Goal: Find specific page/section: Find specific page/section

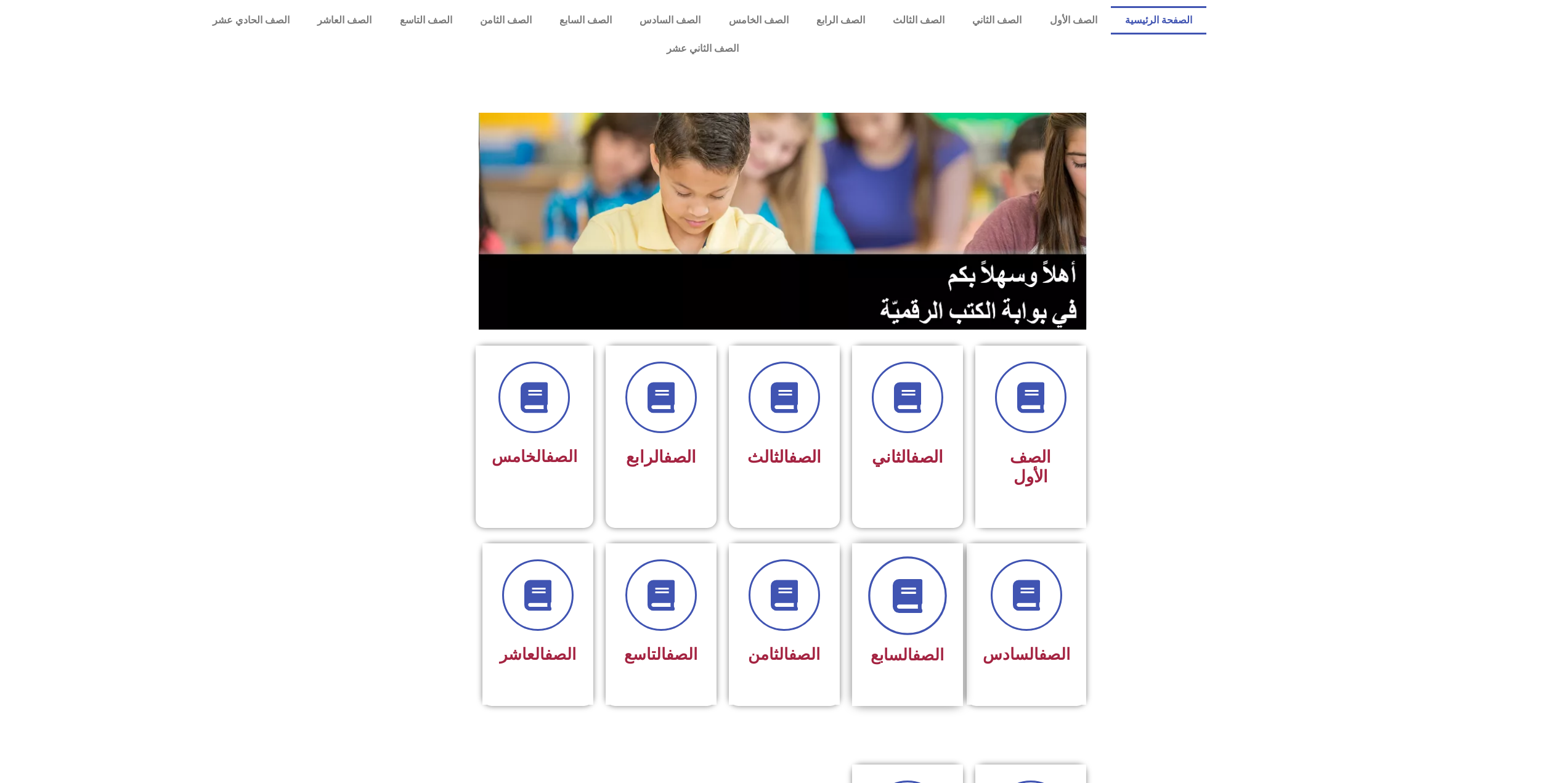
click at [903, 579] on icon at bounding box center [907, 595] width 34 height 34
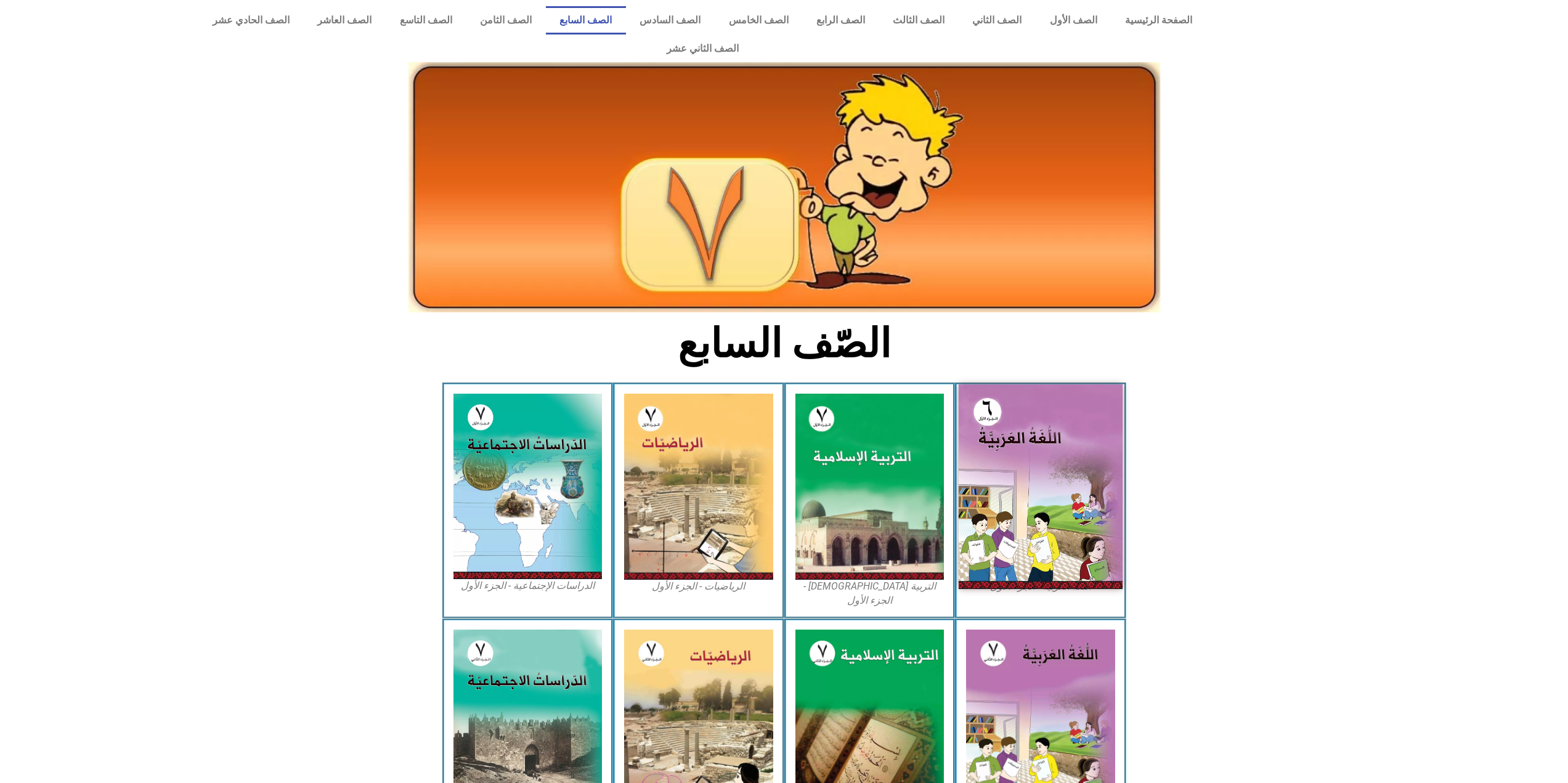
click at [1004, 416] on img at bounding box center [1041, 487] width 164 height 204
click at [1015, 505] on img at bounding box center [1041, 487] width 164 height 204
click at [1006, 414] on img at bounding box center [1041, 487] width 164 height 204
click at [1005, 391] on img at bounding box center [1041, 487] width 164 height 204
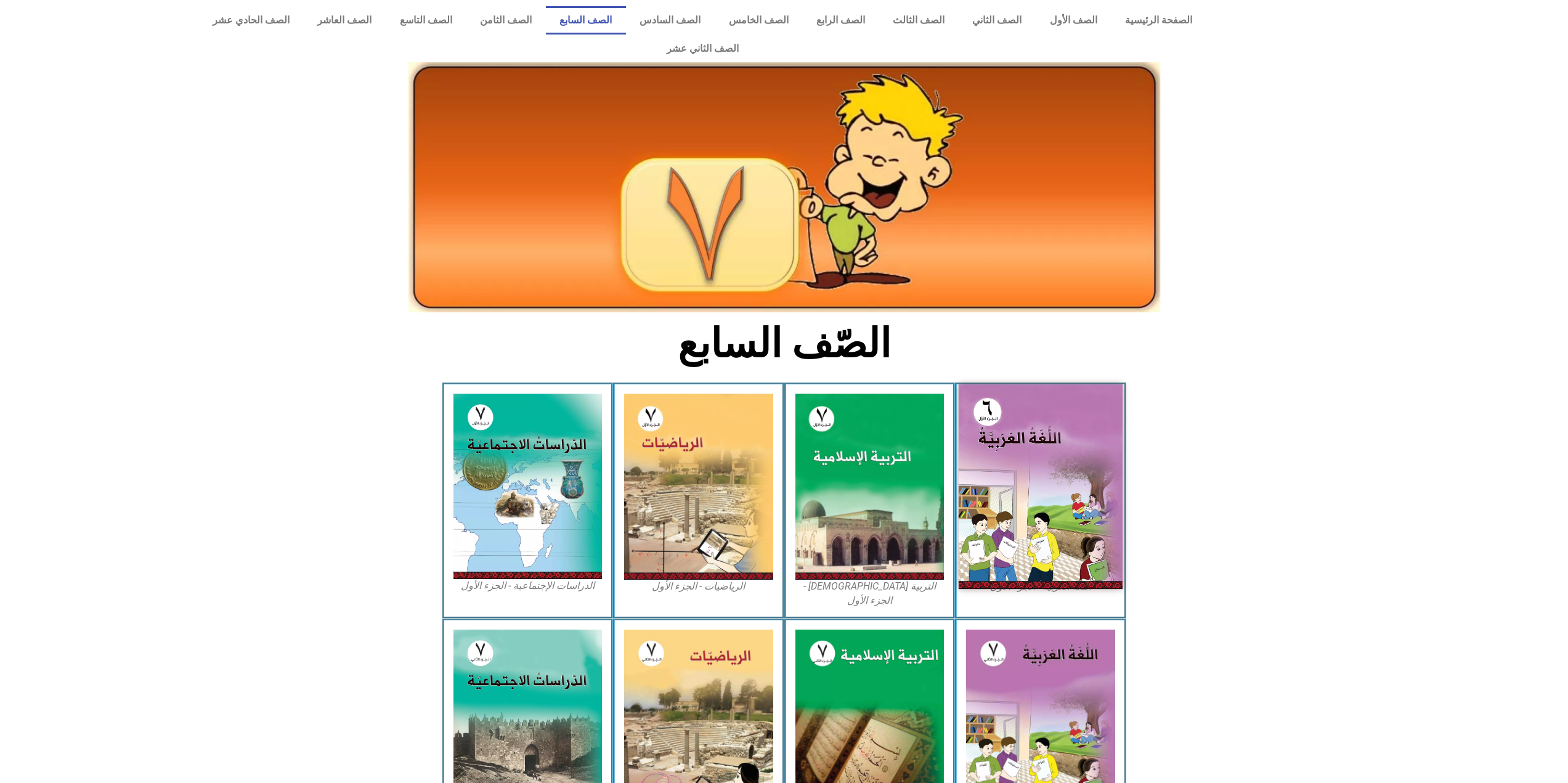
click at [1043, 432] on img at bounding box center [1041, 487] width 164 height 204
click at [1029, 549] on img at bounding box center [1041, 487] width 164 height 204
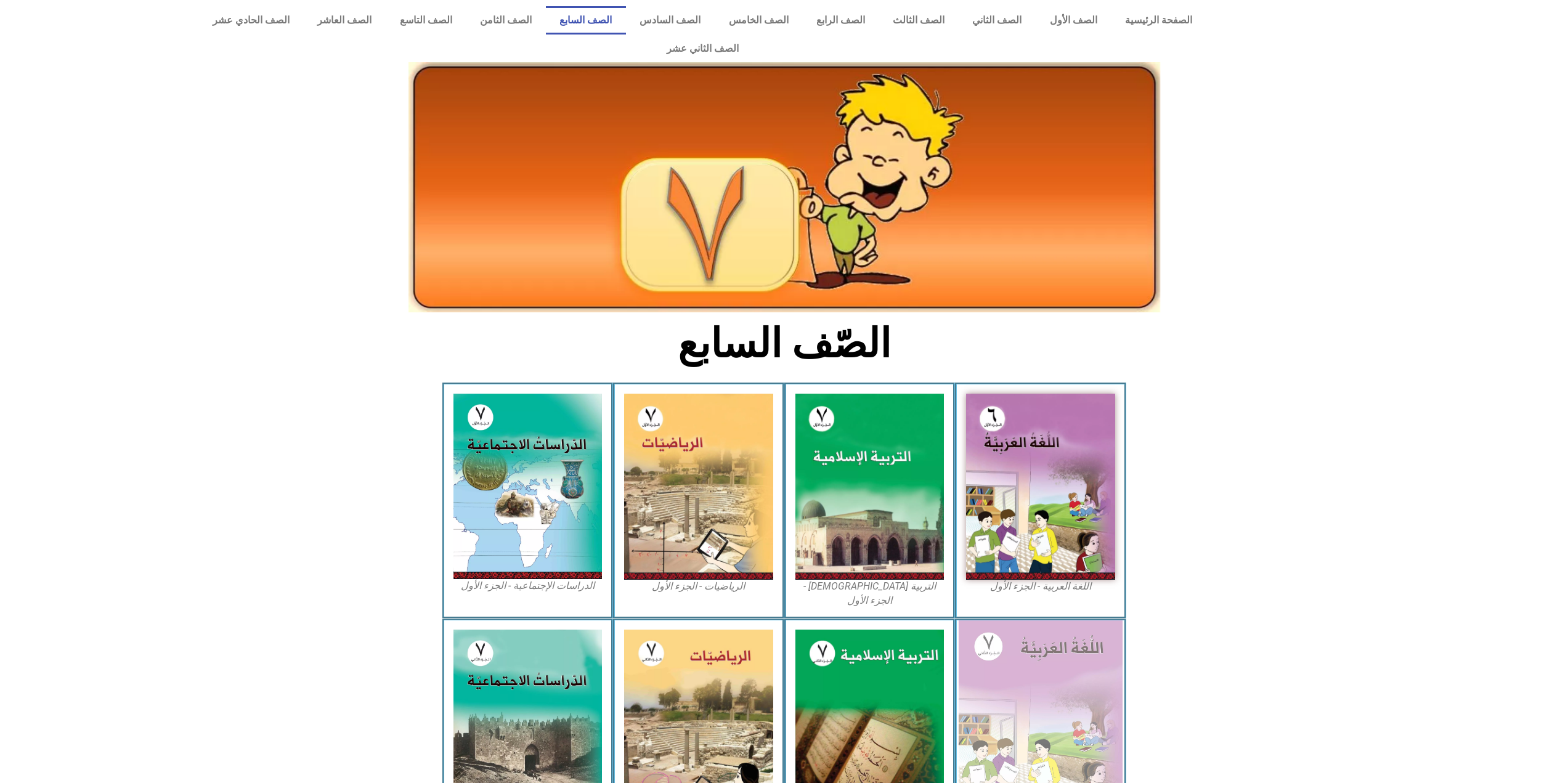
click at [1031, 623] on img at bounding box center [1041, 722] width 164 height 204
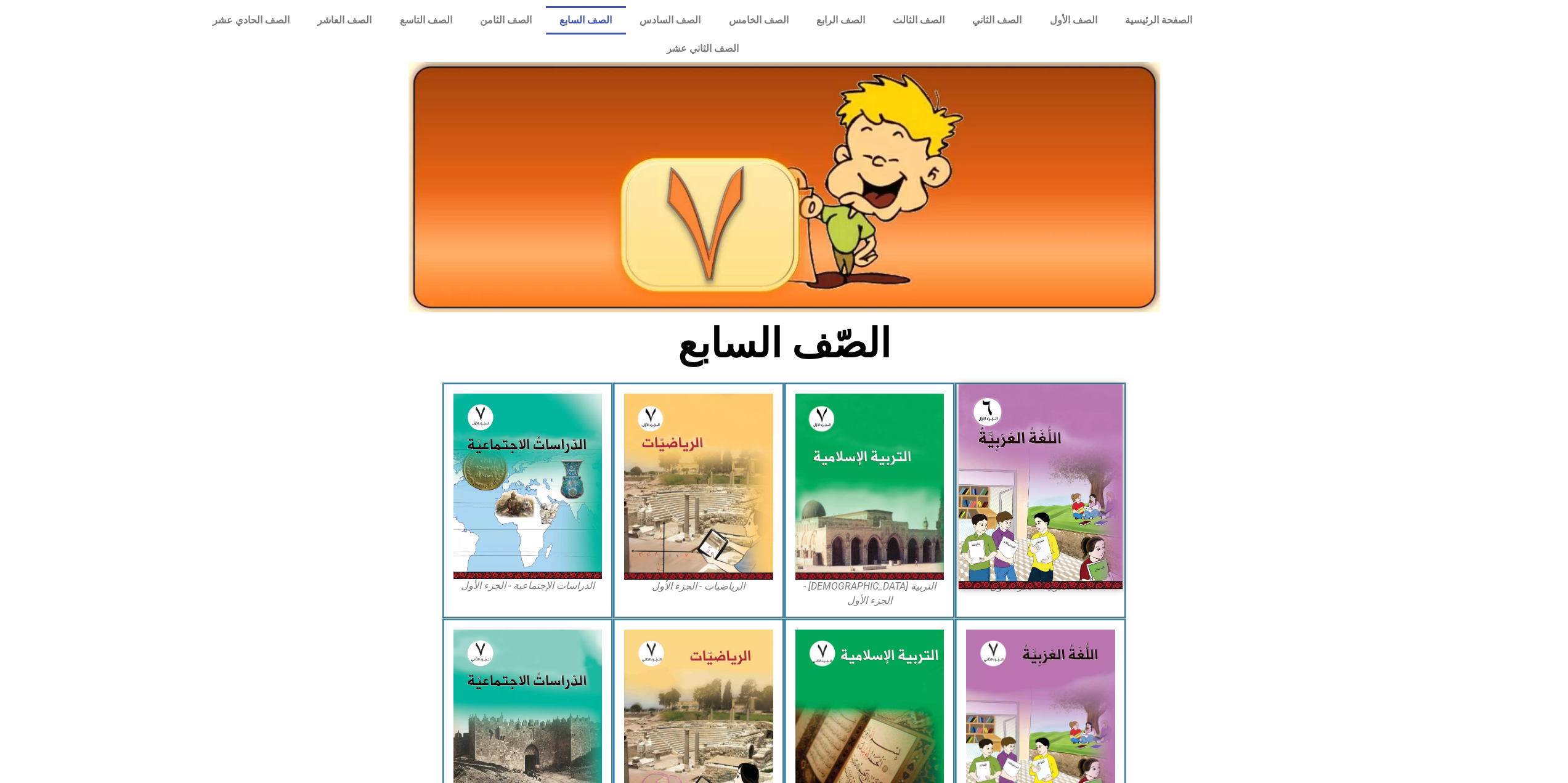
click at [1038, 507] on img at bounding box center [1041, 487] width 164 height 204
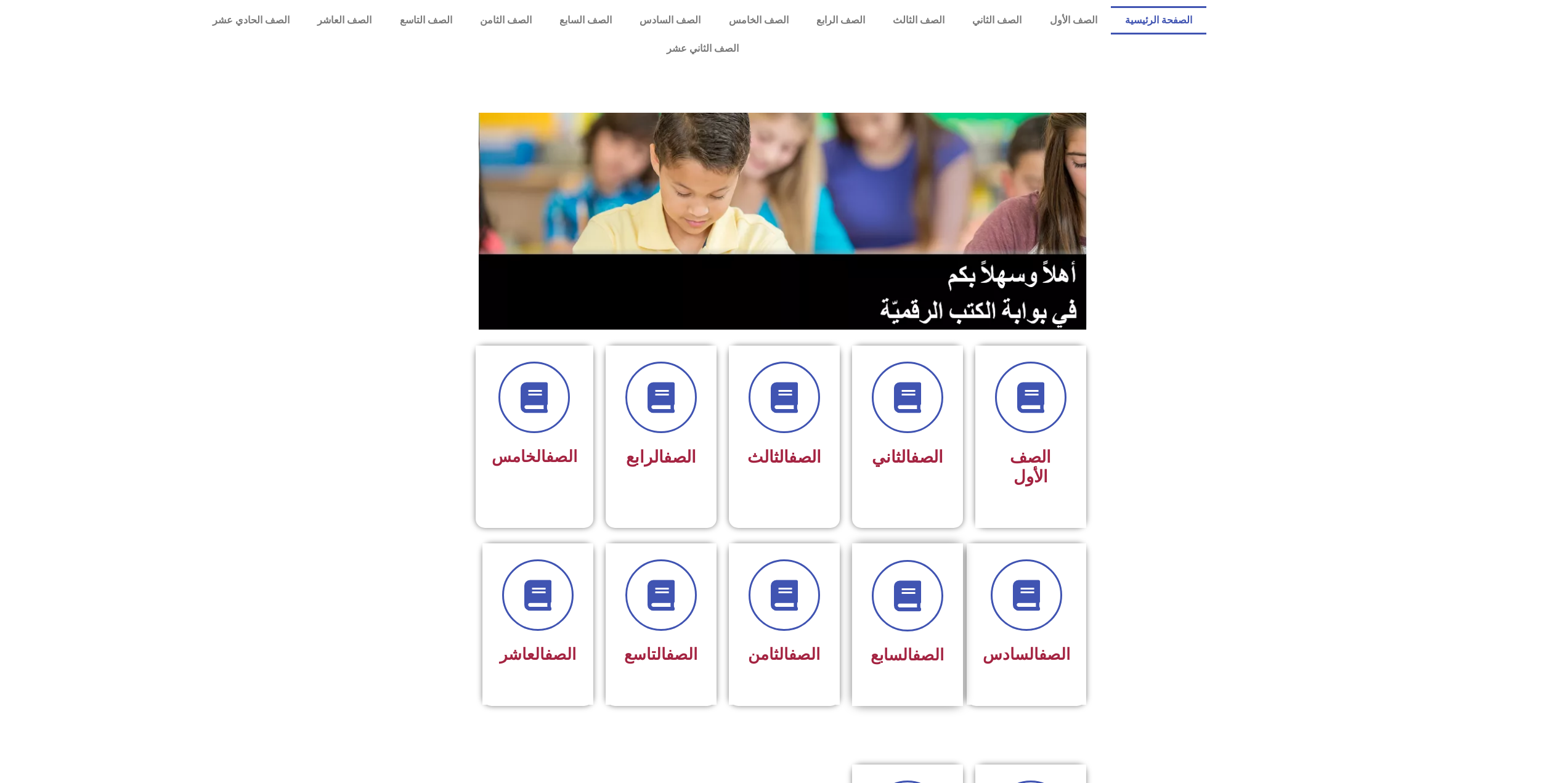
click at [893, 581] on div at bounding box center [907, 595] width 77 height 72
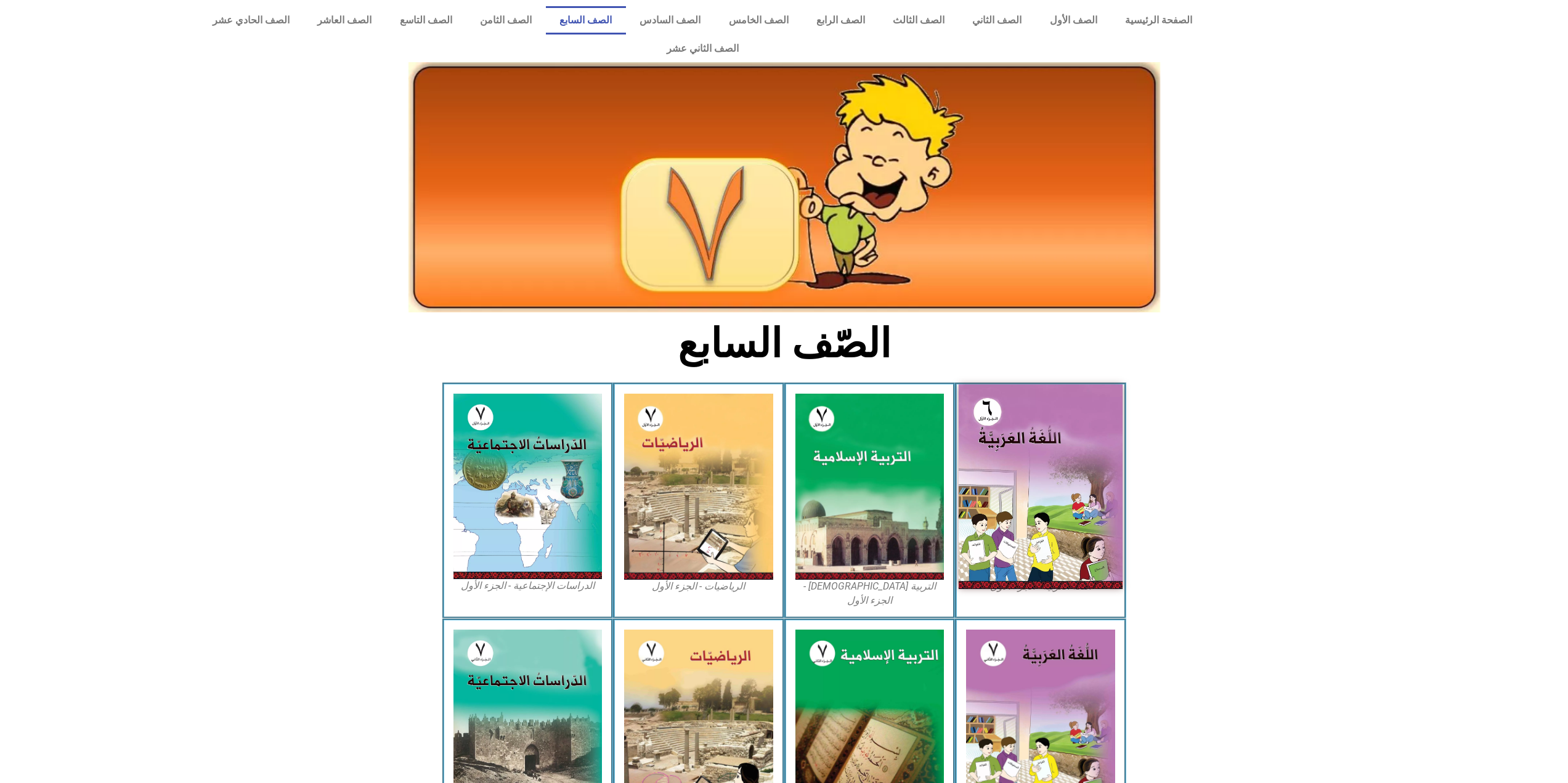
click at [991, 481] on img at bounding box center [1041, 487] width 164 height 204
click at [971, 474] on img at bounding box center [1041, 487] width 164 height 204
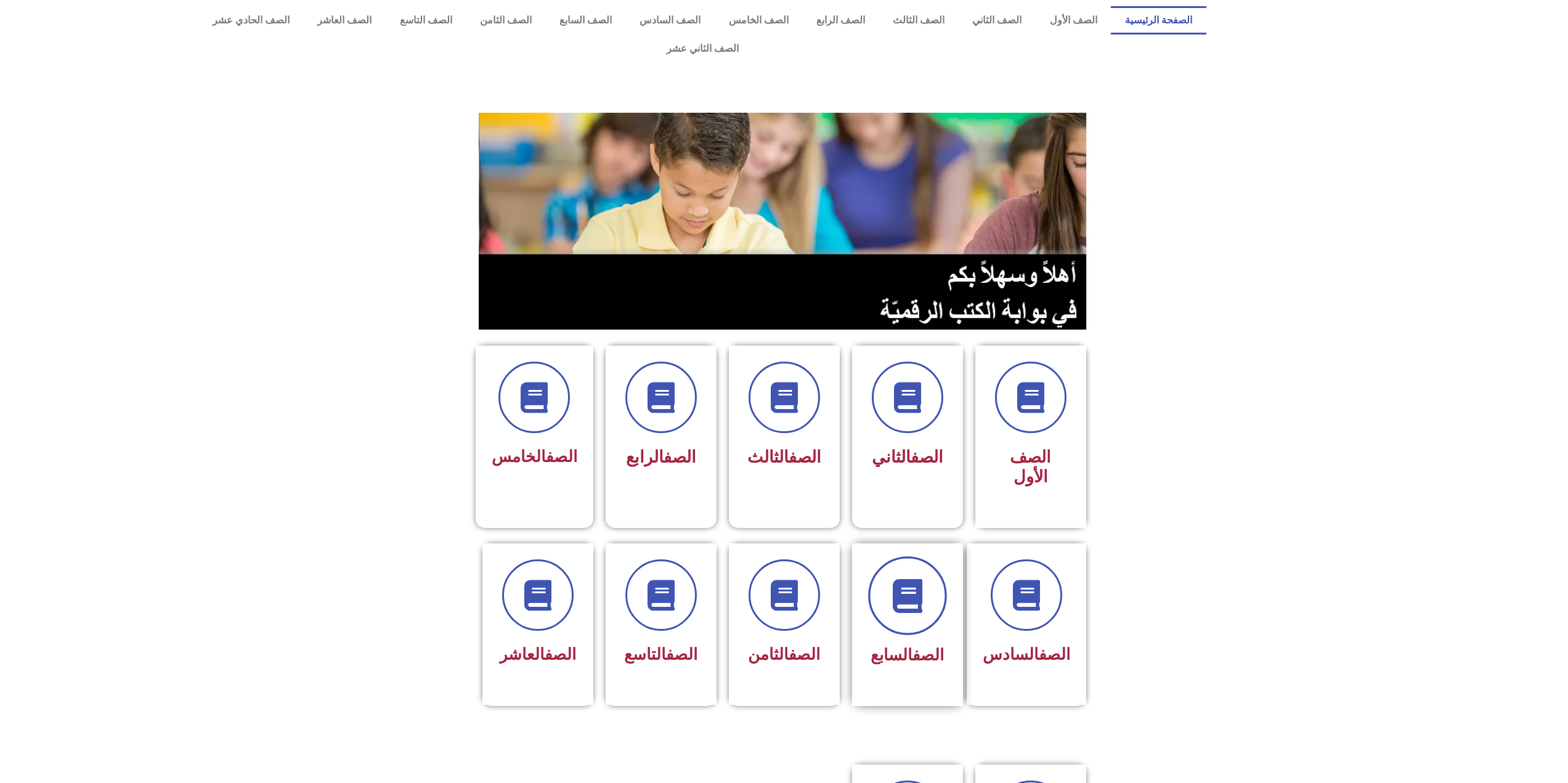
click at [908, 579] on icon at bounding box center [907, 595] width 34 height 34
click at [741, 420] on div "الصف الثالث" at bounding box center [784, 427] width 111 height 163
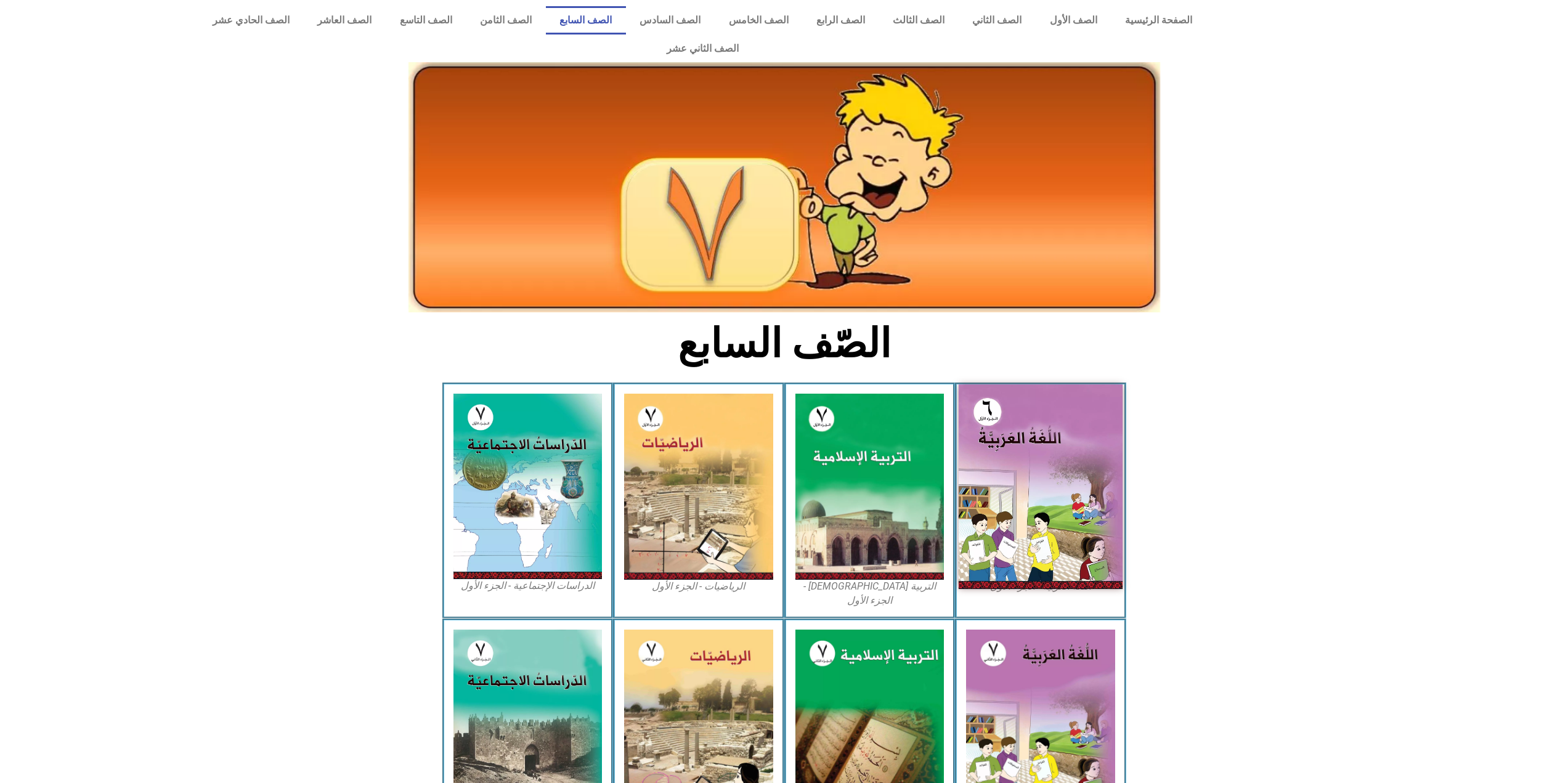
click at [1023, 449] on img at bounding box center [1041, 487] width 164 height 204
click at [1021, 476] on img at bounding box center [1041, 487] width 164 height 204
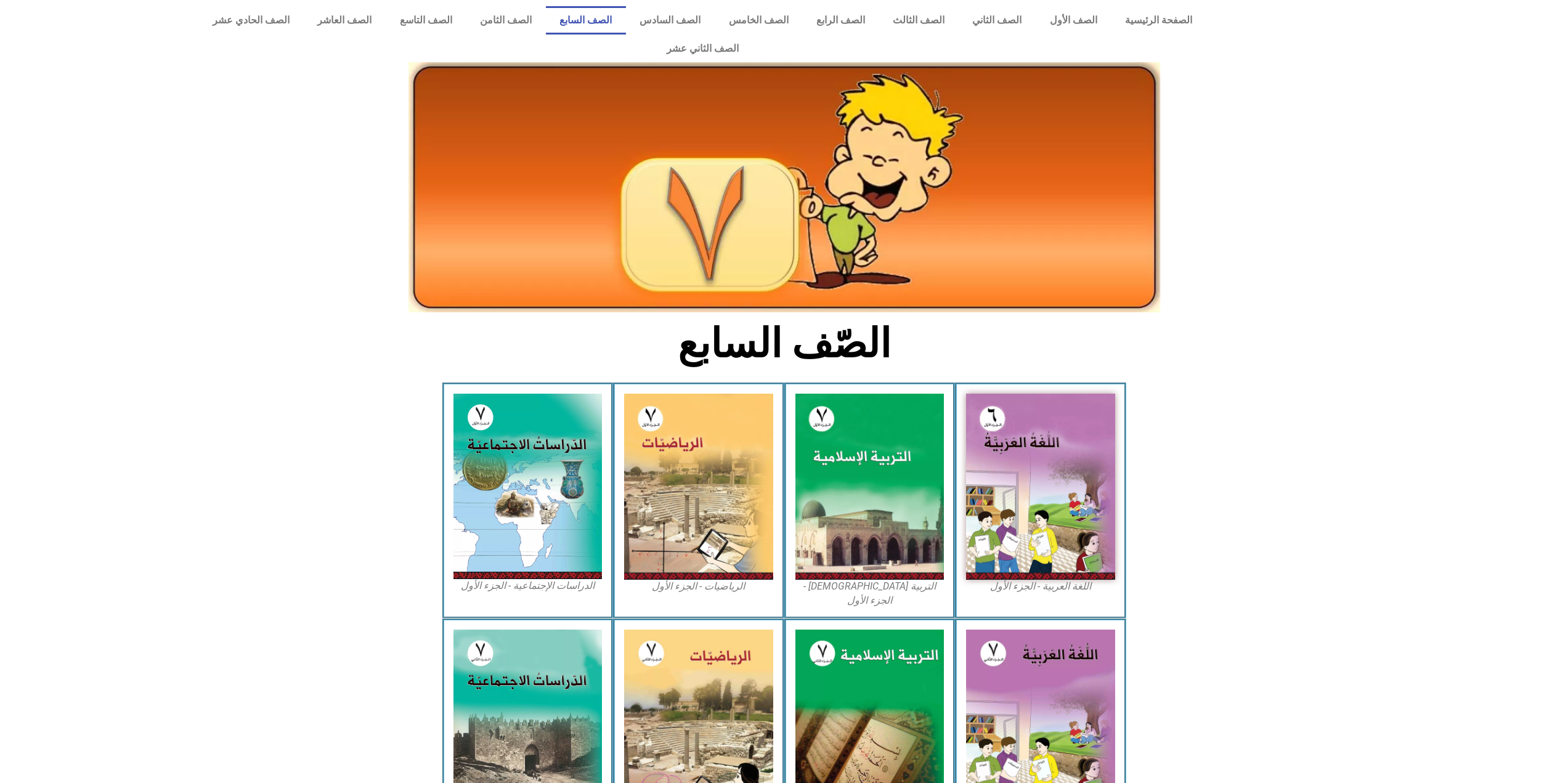
click at [632, 619] on div "الرياضيات - الجزء الثاني" at bounding box center [699, 737] width 171 height 236
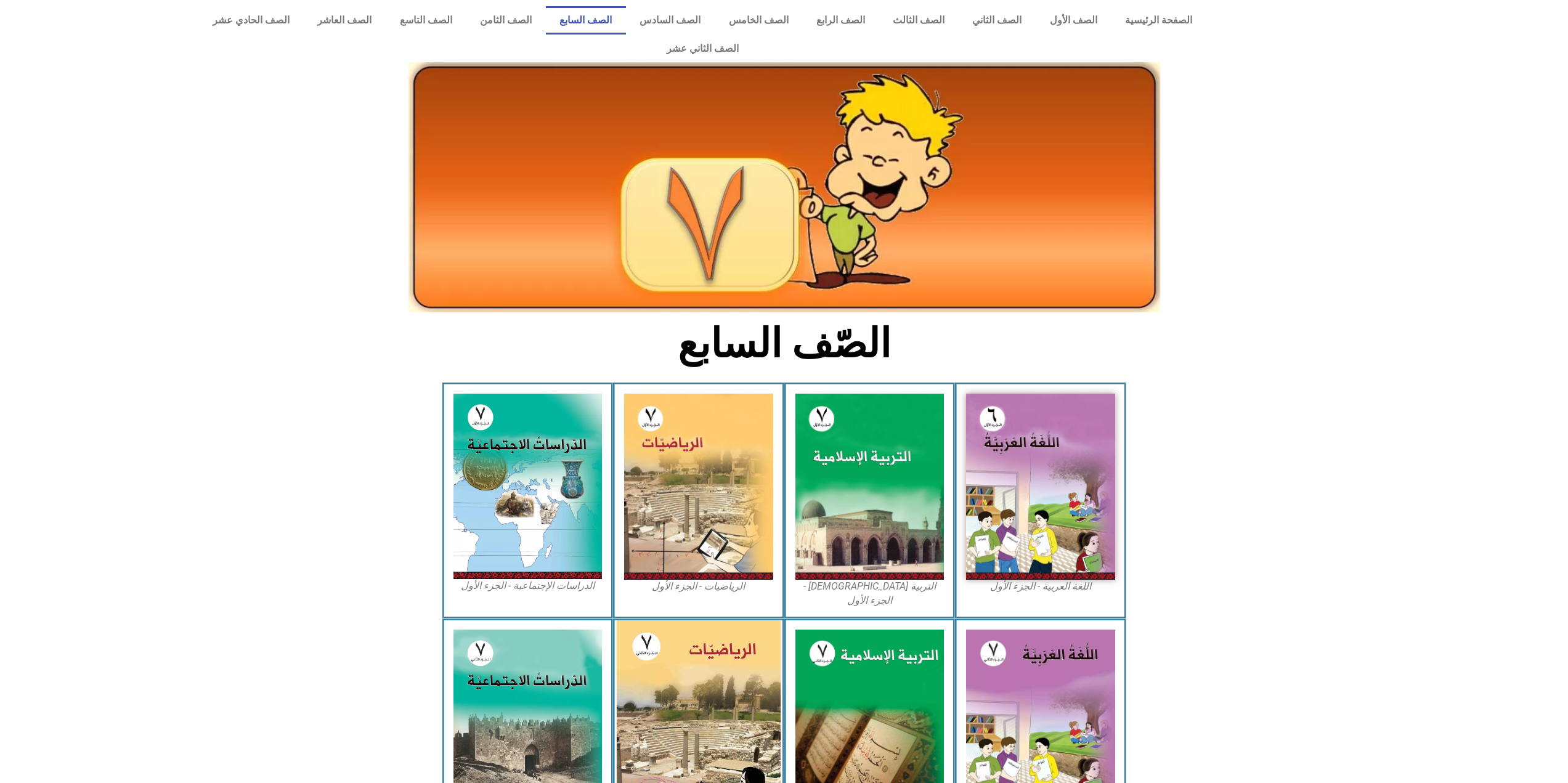
click at [644, 621] on img at bounding box center [699, 722] width 164 height 204
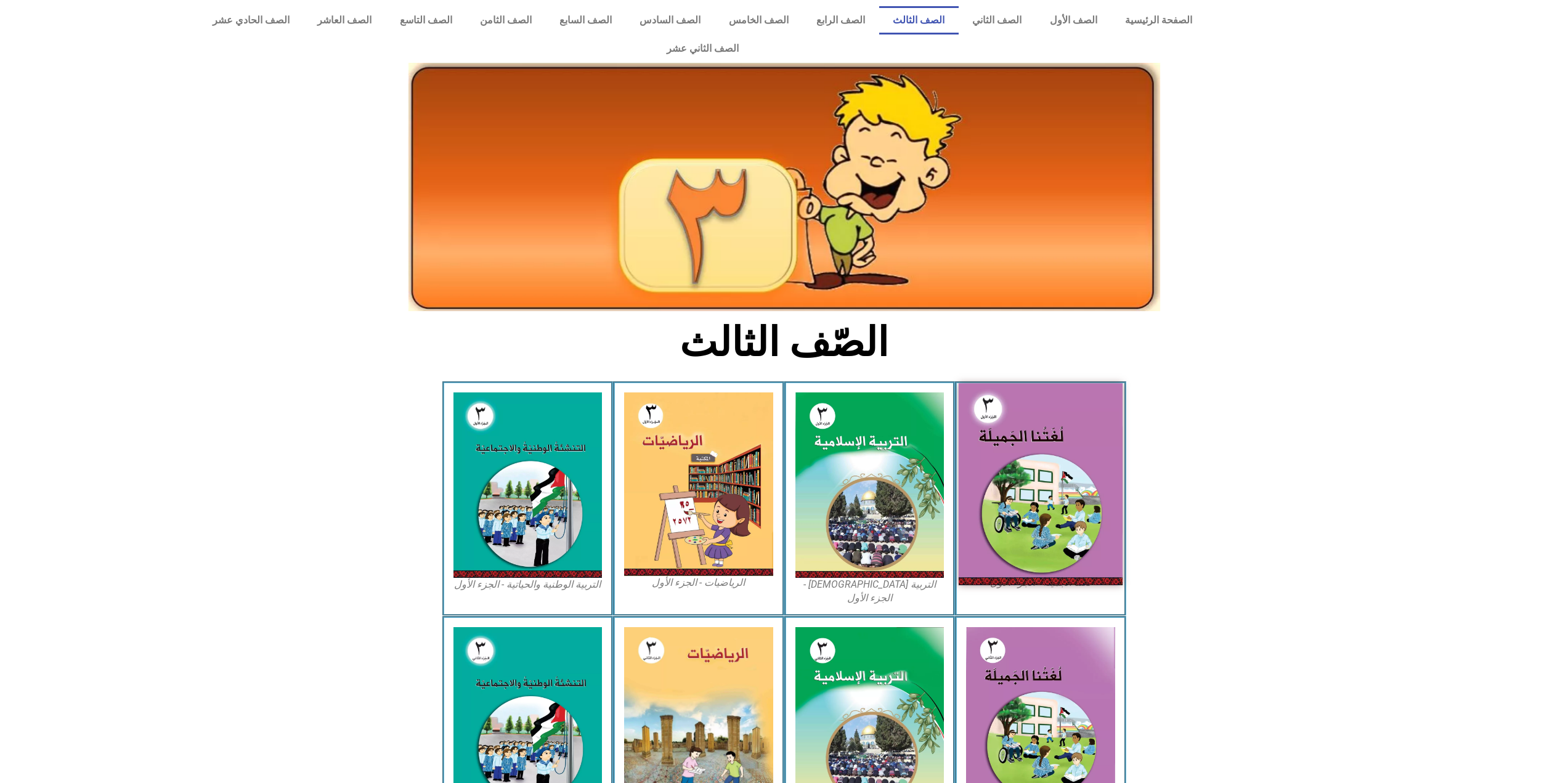
click at [977, 496] on img at bounding box center [1041, 484] width 164 height 202
click at [982, 500] on img at bounding box center [1041, 484] width 164 height 202
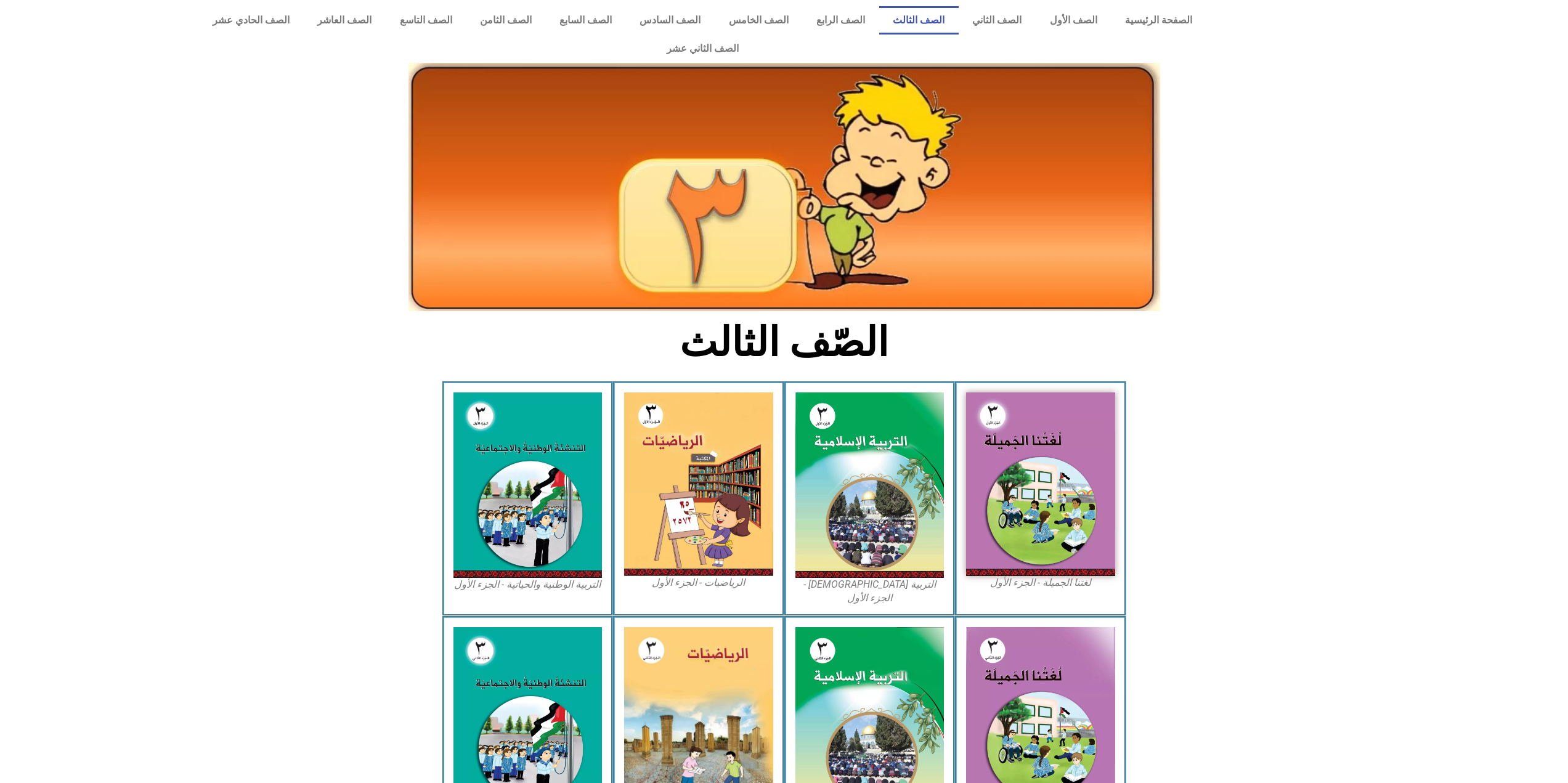
click at [788, 265] on img at bounding box center [784, 187] width 751 height 248
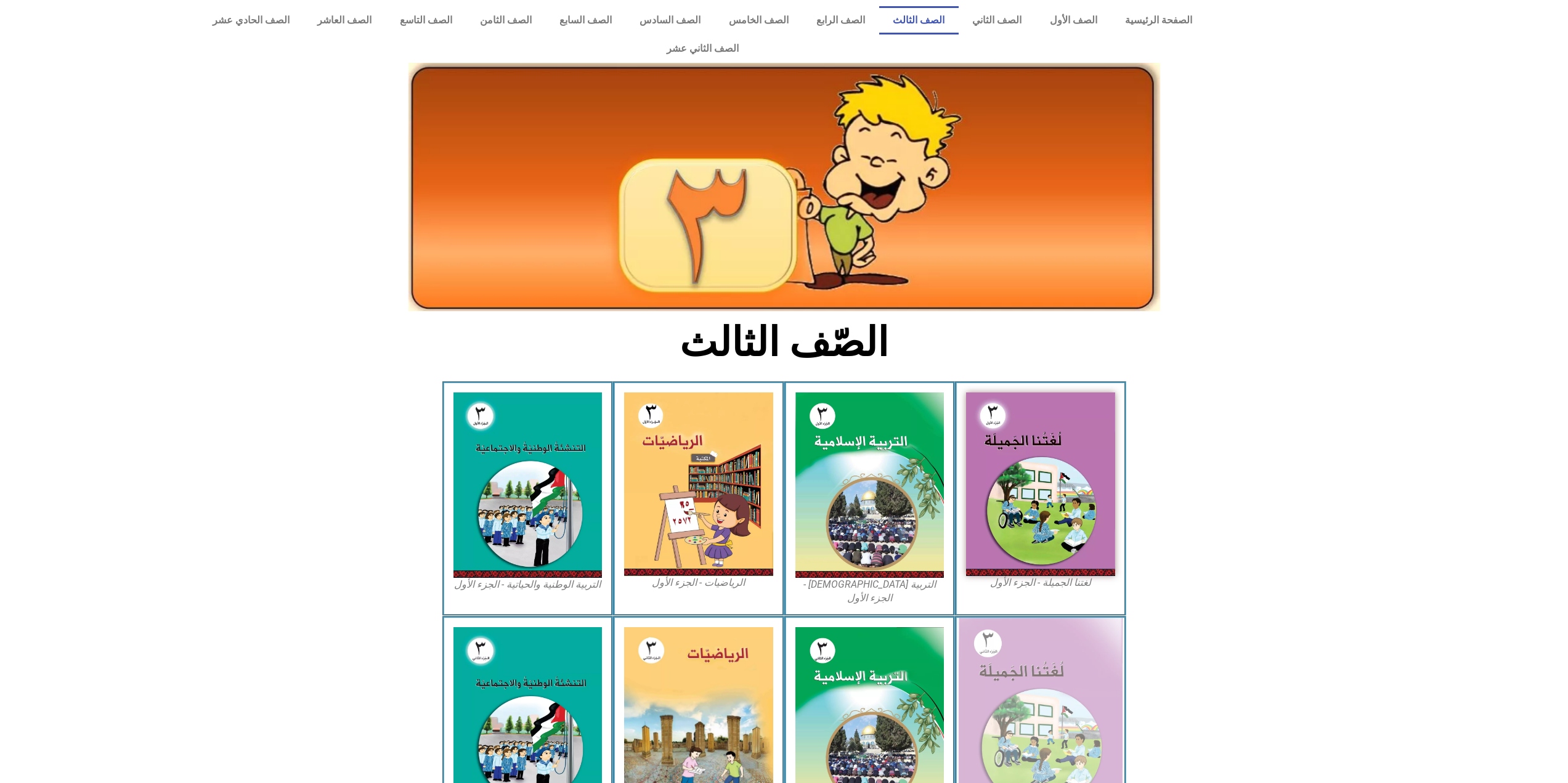
click at [986, 618] on img at bounding box center [1041, 719] width 164 height 202
click at [988, 618] on img at bounding box center [1041, 719] width 164 height 202
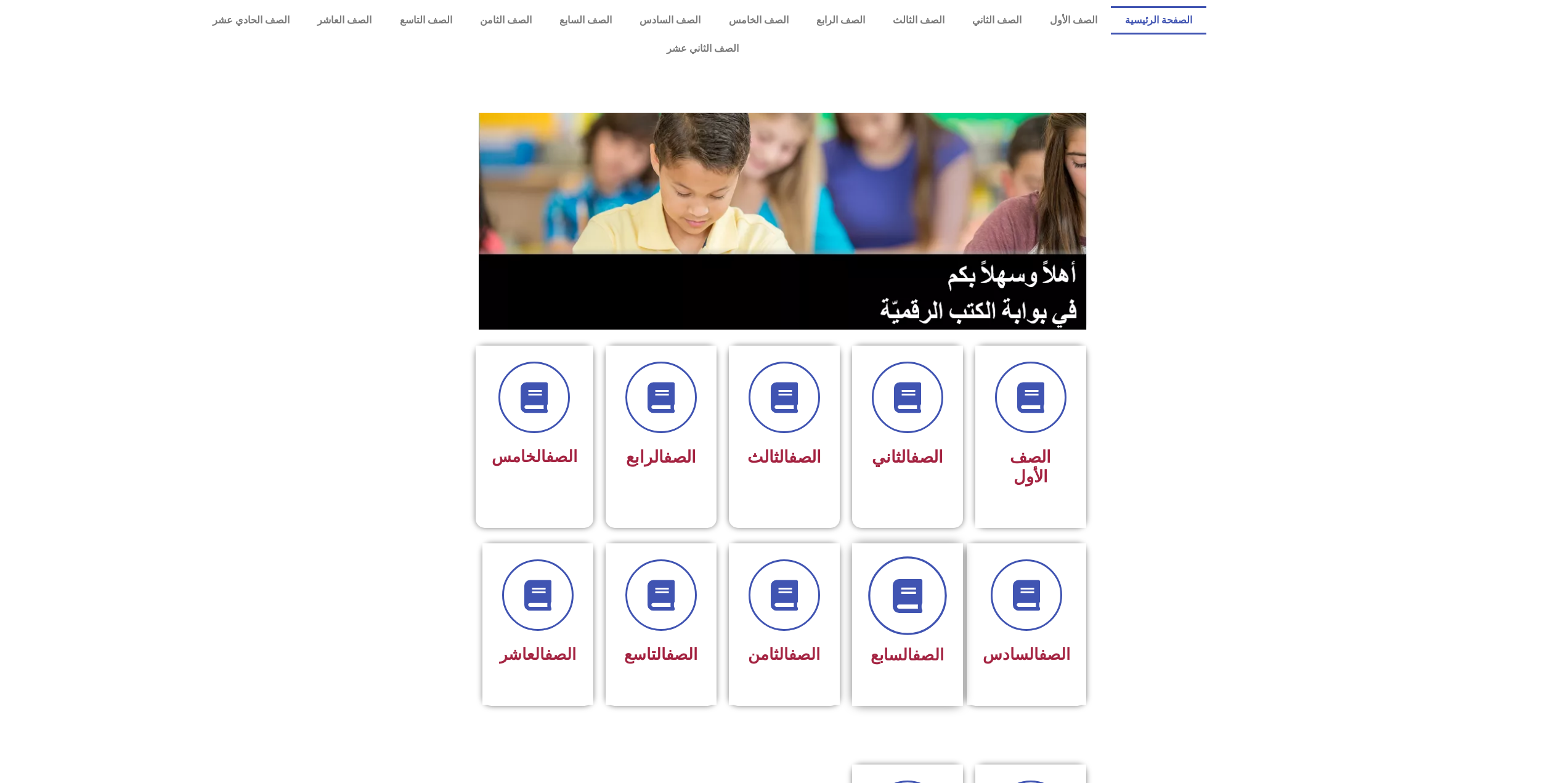
click at [926, 574] on span at bounding box center [907, 595] width 79 height 79
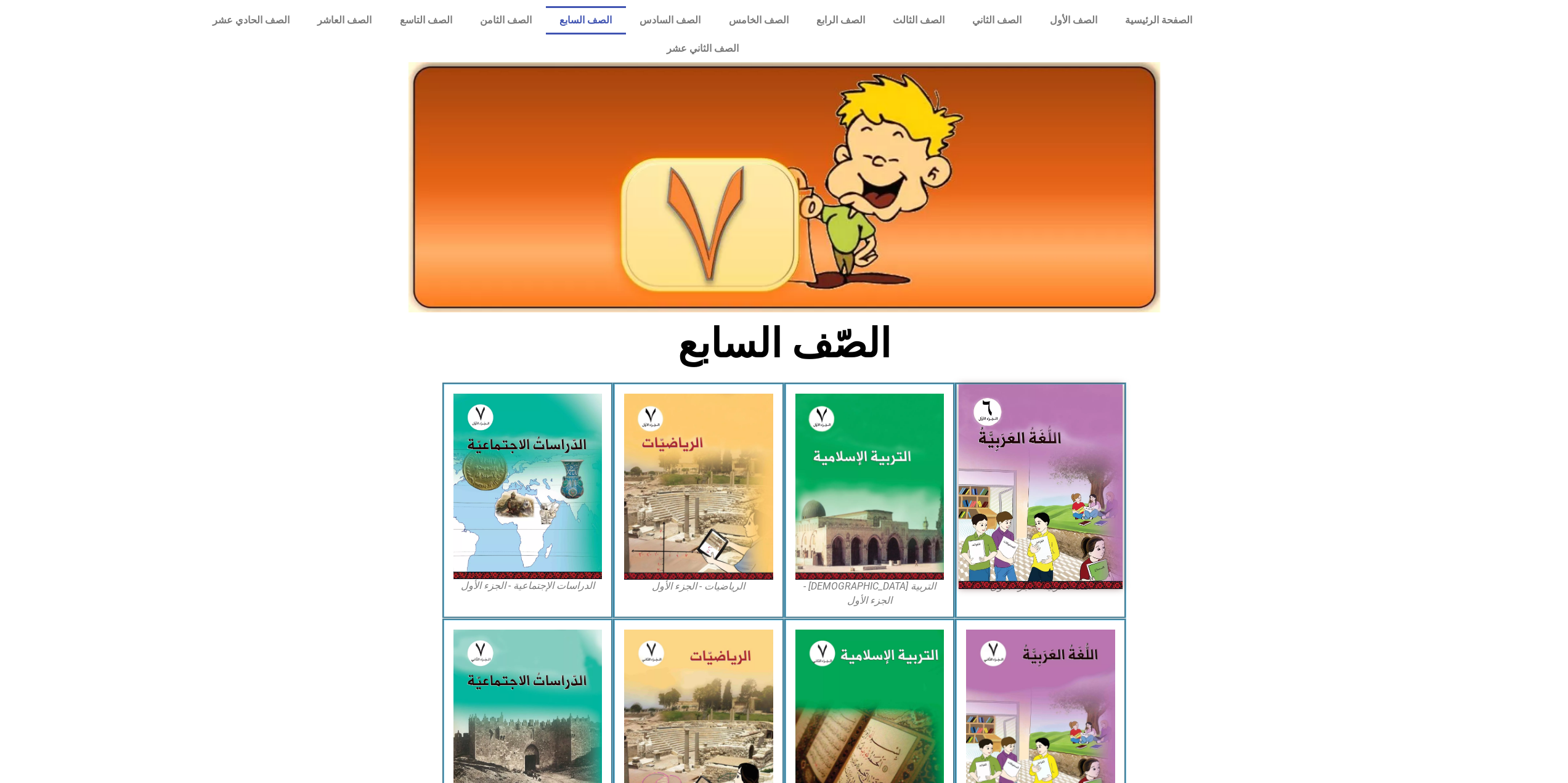
click at [987, 400] on img at bounding box center [1041, 487] width 164 height 204
click at [1017, 499] on img at bounding box center [1041, 487] width 164 height 204
click at [1040, 405] on img at bounding box center [1041, 487] width 164 height 204
click at [1090, 465] on img at bounding box center [1041, 487] width 164 height 204
